Goal: Task Accomplishment & Management: Complete application form

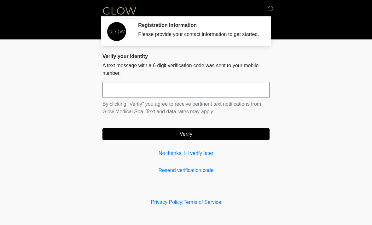
click at [174, 98] on input "text" at bounding box center [185, 90] width 167 height 16
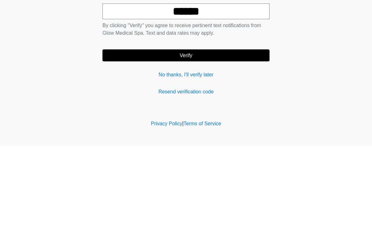
type input "******"
click at [224, 128] on button "Verify" at bounding box center [185, 134] width 167 height 12
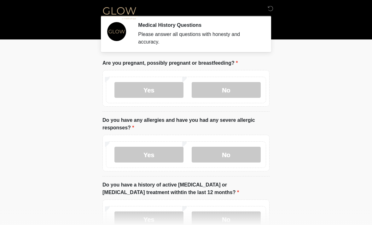
click at [238, 89] on label "No" at bounding box center [226, 90] width 69 height 16
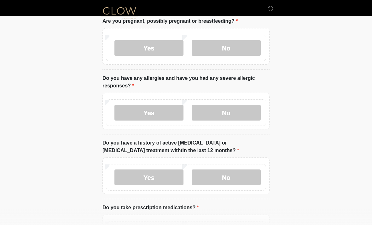
click at [240, 112] on label "No" at bounding box center [226, 113] width 69 height 16
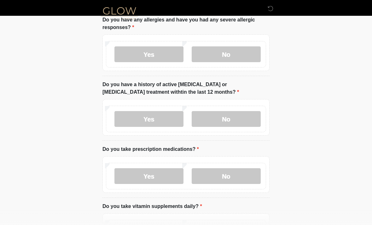
click at [241, 114] on label "No" at bounding box center [226, 119] width 69 height 16
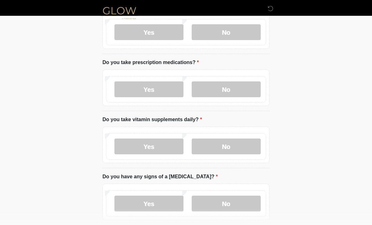
click at [158, 84] on label "Yes" at bounding box center [148, 90] width 69 height 16
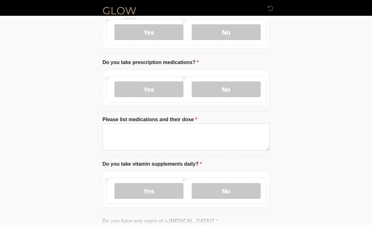
scroll to position [187, 0]
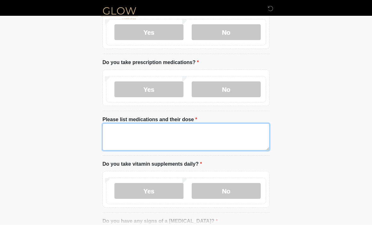
click at [182, 134] on textarea "Please list medications and their dose" at bounding box center [185, 136] width 167 height 27
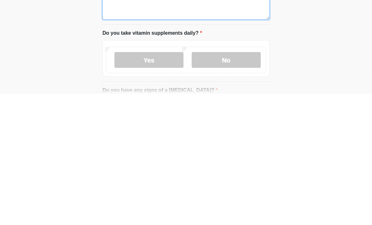
type textarea "**********"
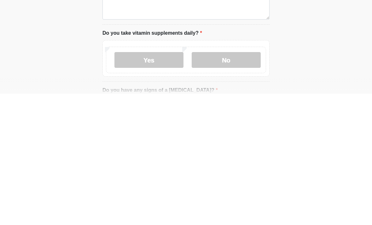
click at [163, 183] on label "Yes" at bounding box center [148, 191] width 69 height 16
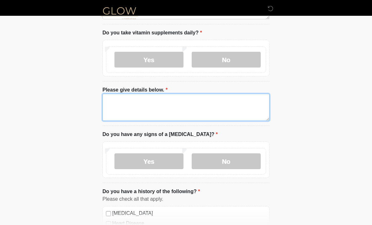
click at [197, 106] on textarea "Please give details below." at bounding box center [185, 107] width 167 height 27
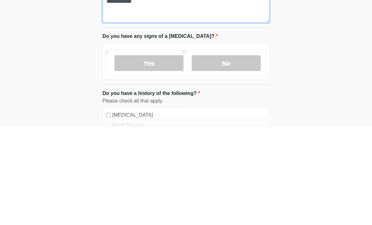
type textarea "**********"
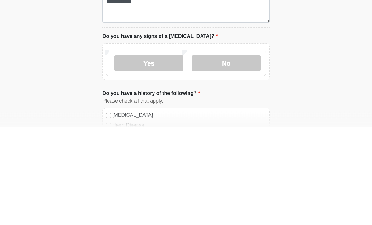
click at [235, 153] on label "No" at bounding box center [226, 161] width 69 height 16
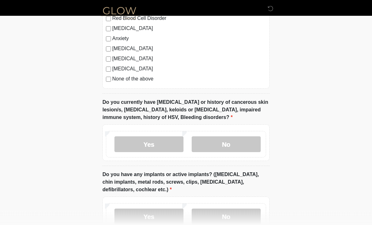
scroll to position [570, 0]
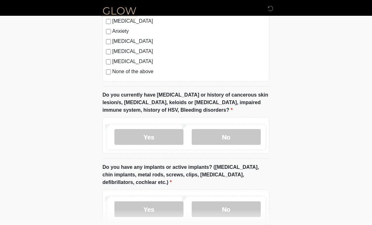
click at [240, 137] on label "No" at bounding box center [226, 137] width 69 height 16
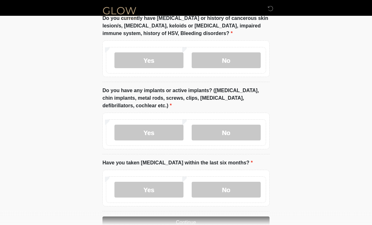
scroll to position [647, 0]
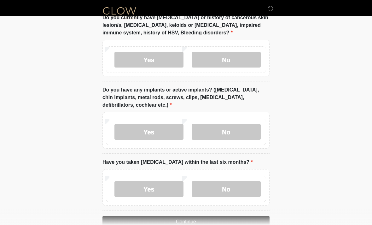
click at [244, 129] on label "No" at bounding box center [226, 132] width 69 height 16
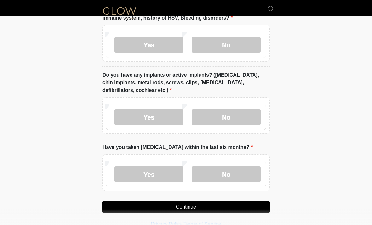
click at [226, 174] on label "No" at bounding box center [226, 174] width 69 height 16
click at [197, 207] on button "Continue" at bounding box center [185, 207] width 167 height 12
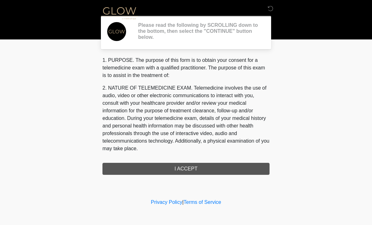
scroll to position [0, 0]
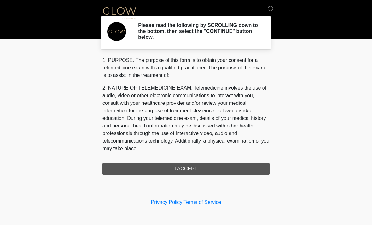
click at [223, 166] on div "1. PURPOSE. The purpose of this form is to obtain your consent for a telemedici…" at bounding box center [185, 115] width 167 height 118
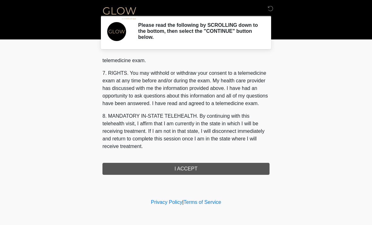
scroll to position [267, 0]
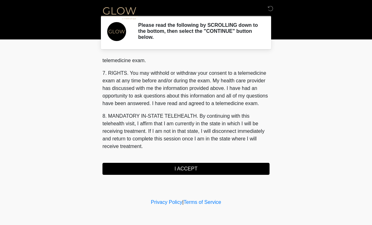
click at [190, 167] on button "I ACCEPT" at bounding box center [185, 169] width 167 height 12
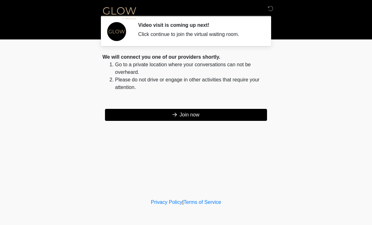
click at [201, 118] on button "Join now" at bounding box center [186, 115] width 162 height 12
